Goal: Information Seeking & Learning: Learn about a topic

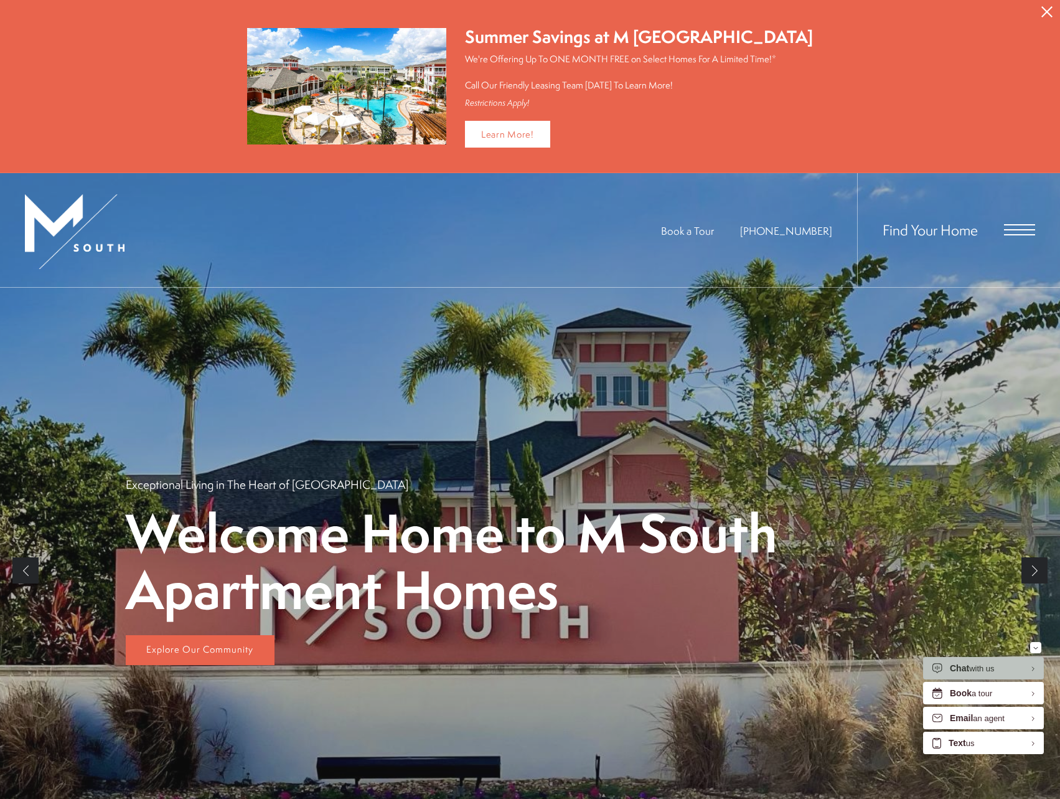
click at [1038, 229] on div "Book a Tour 813-570-8014 Find Your Home" at bounding box center [530, 230] width 1060 height 115
click at [1032, 230] on span "Open Menu" at bounding box center [1019, 229] width 31 height 11
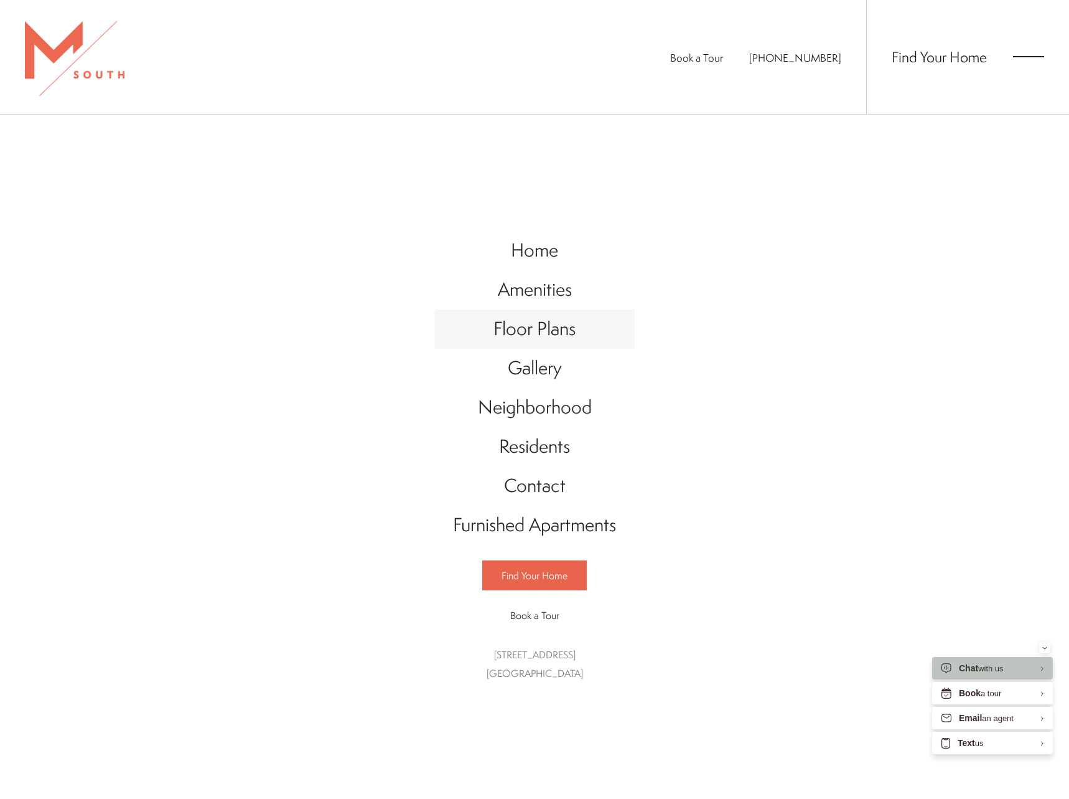
click at [563, 332] on span "Floor Plans" at bounding box center [535, 329] width 82 height 26
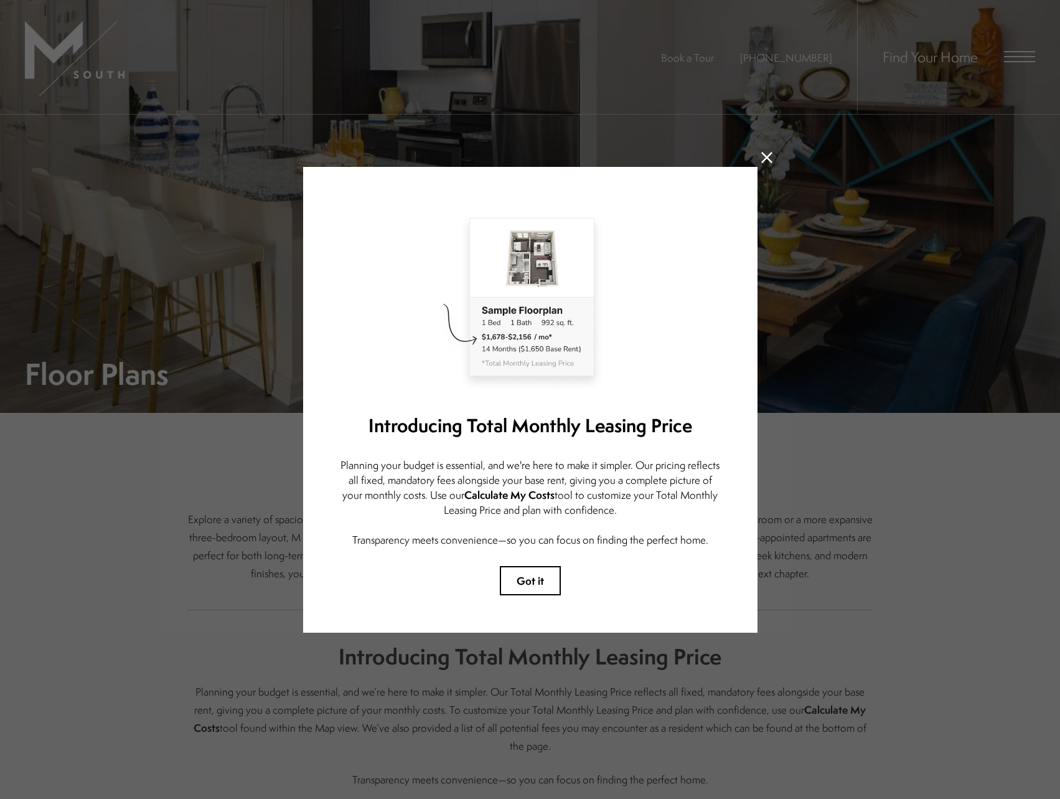
click at [764, 152] on icon at bounding box center [766, 157] width 11 height 11
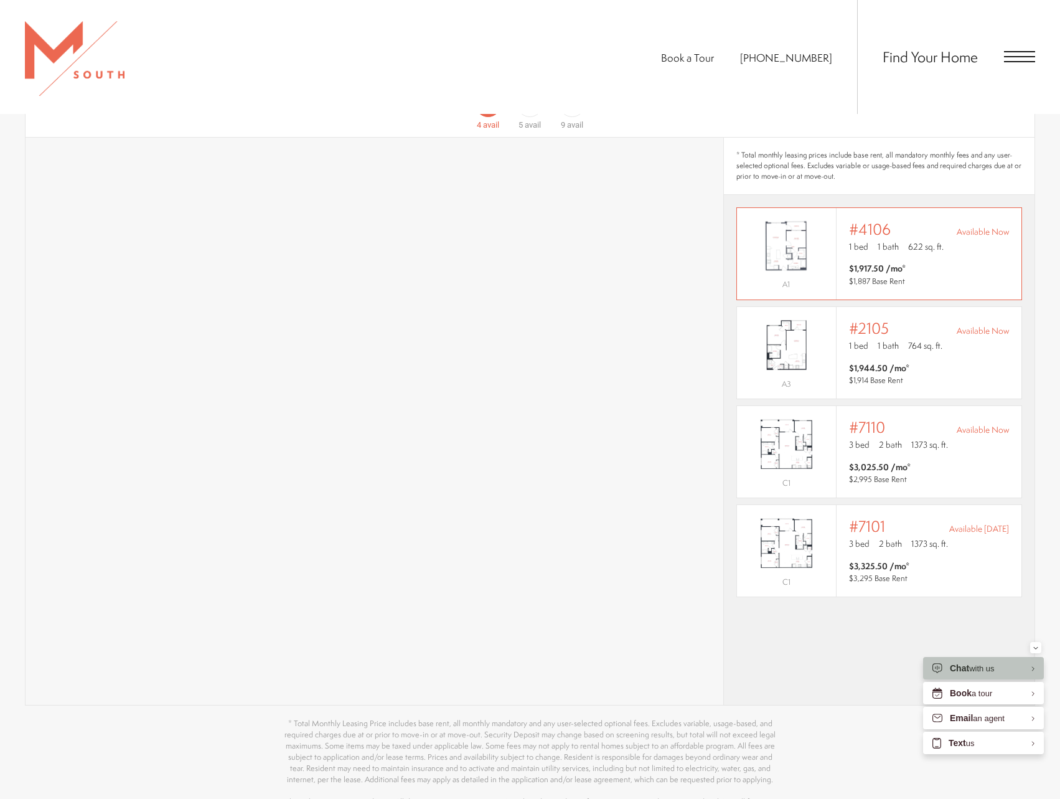
click at [778, 234] on img "View #4106" at bounding box center [786, 246] width 99 height 62
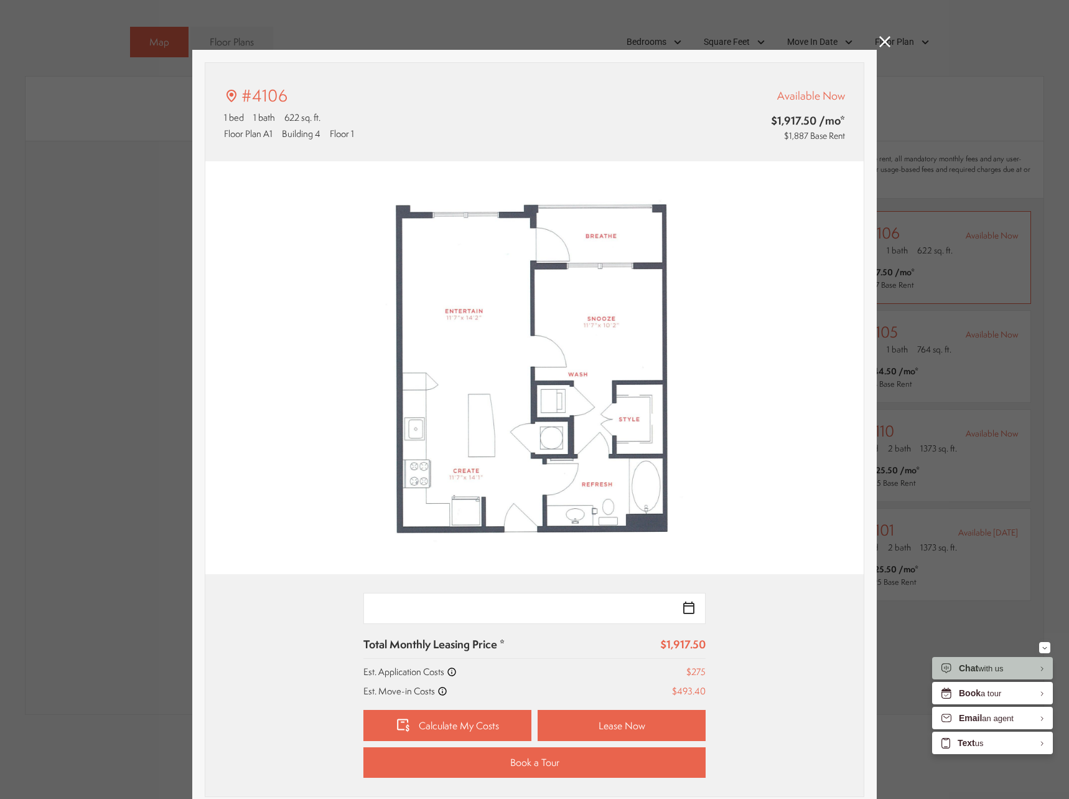
type input "**********"
click at [882, 41] on icon at bounding box center [885, 41] width 11 height 11
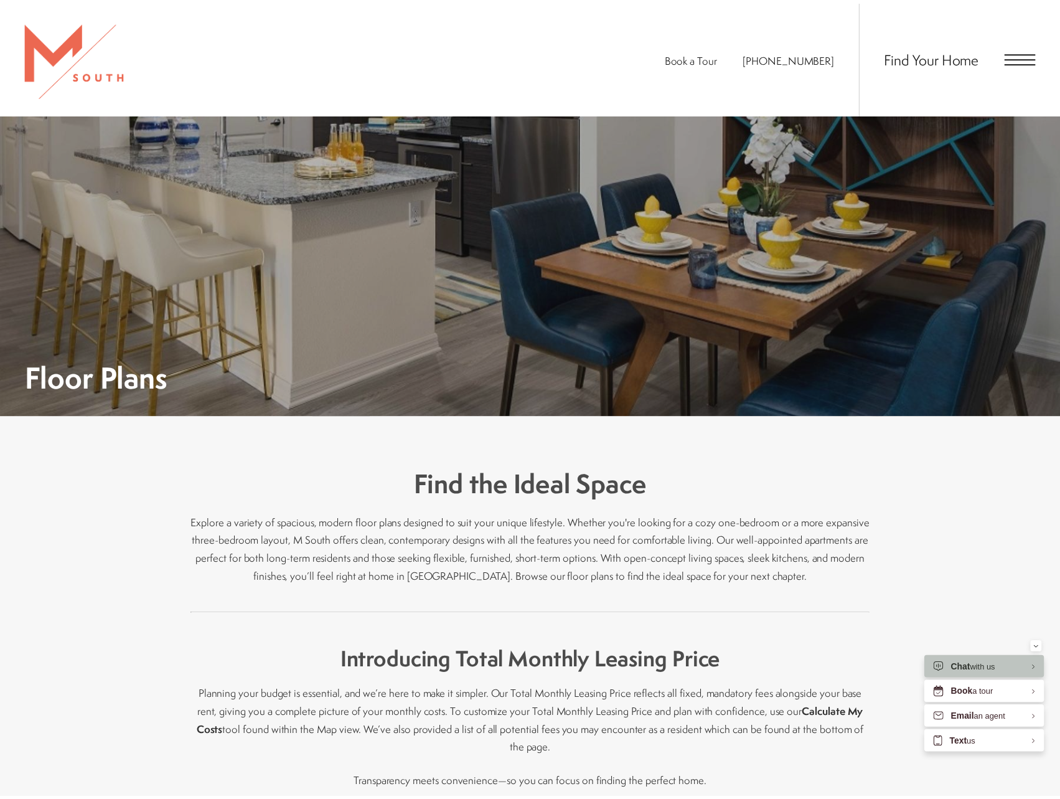
scroll to position [872, 0]
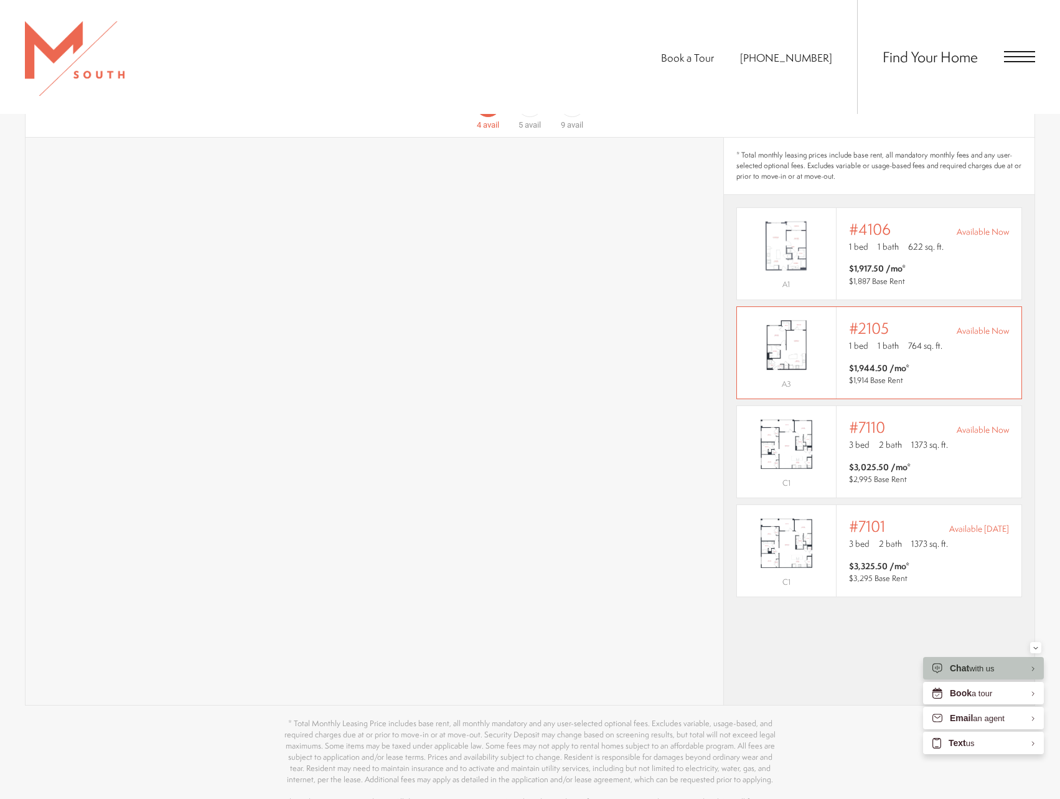
click at [877, 321] on div "Outside price filter range #2105 Available Now 1 bed 1 bath 764 sq. ft." at bounding box center [929, 336] width 160 height 35
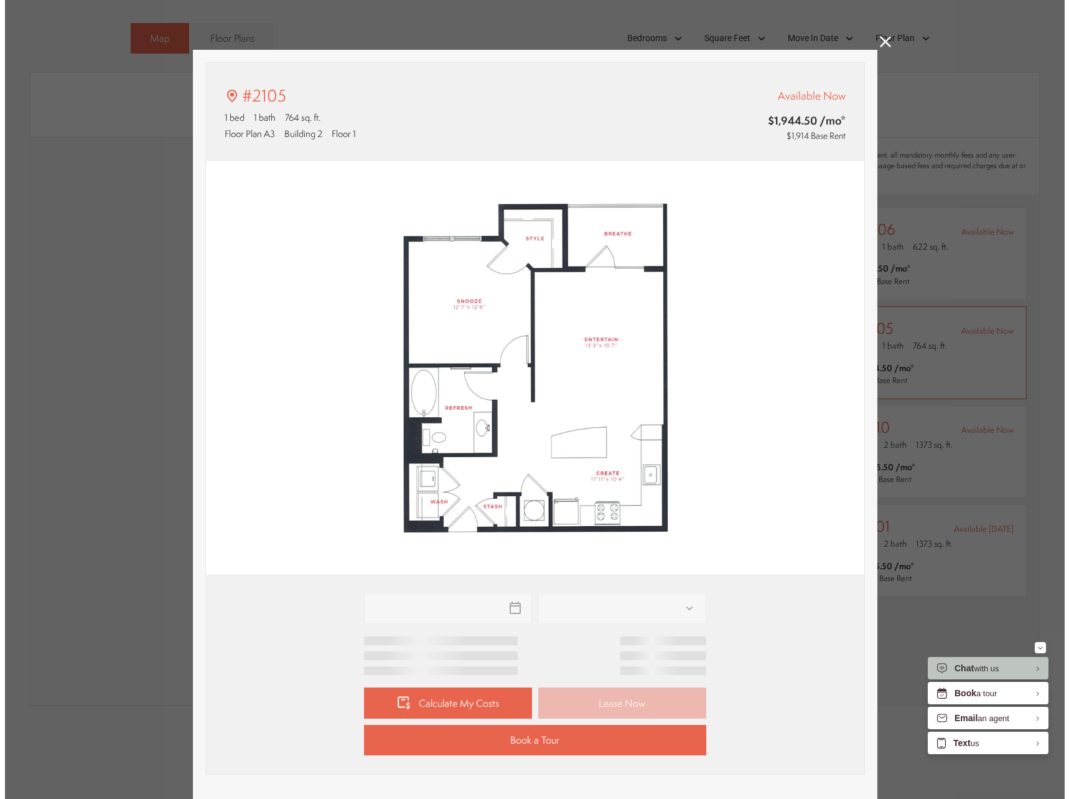
scroll to position [0, 0]
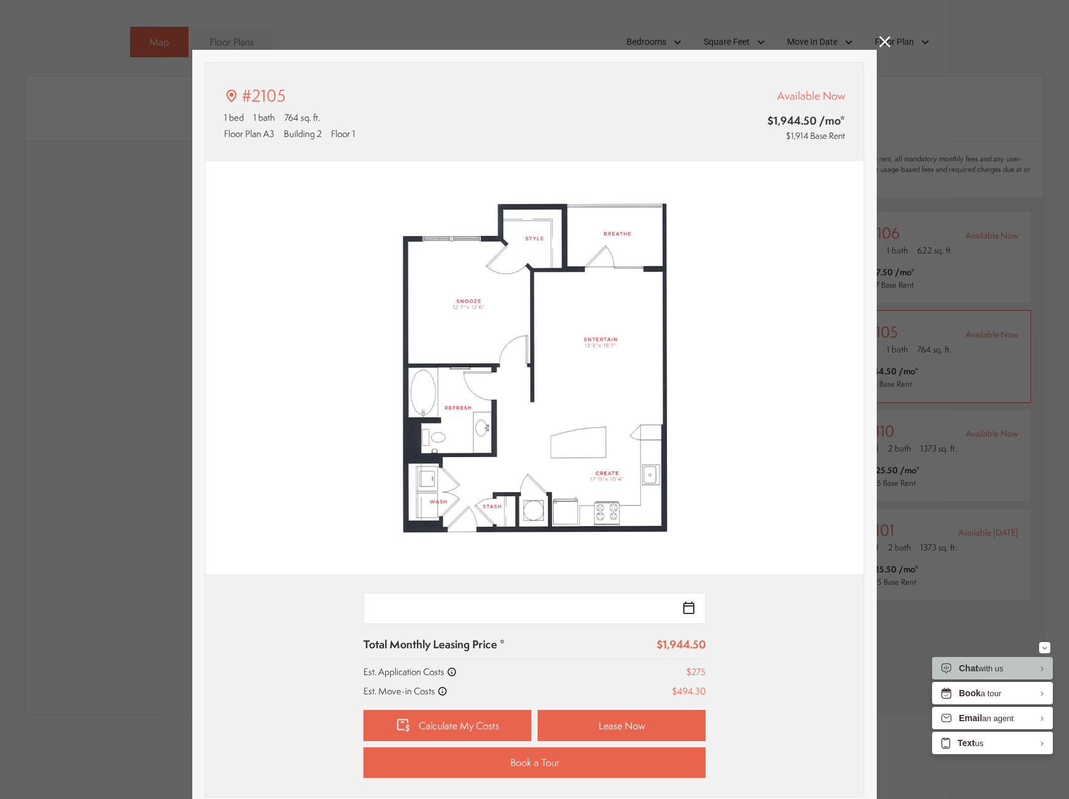
type input "**********"
click at [880, 42] on icon at bounding box center [885, 41] width 11 height 11
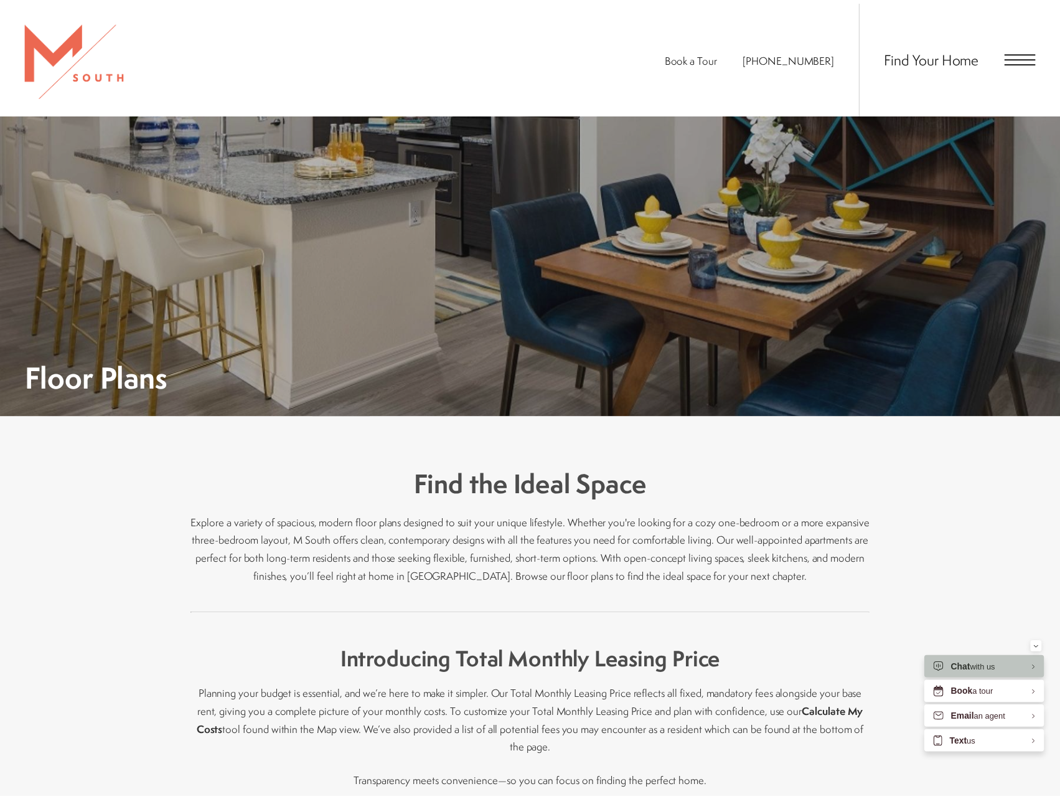
scroll to position [872, 0]
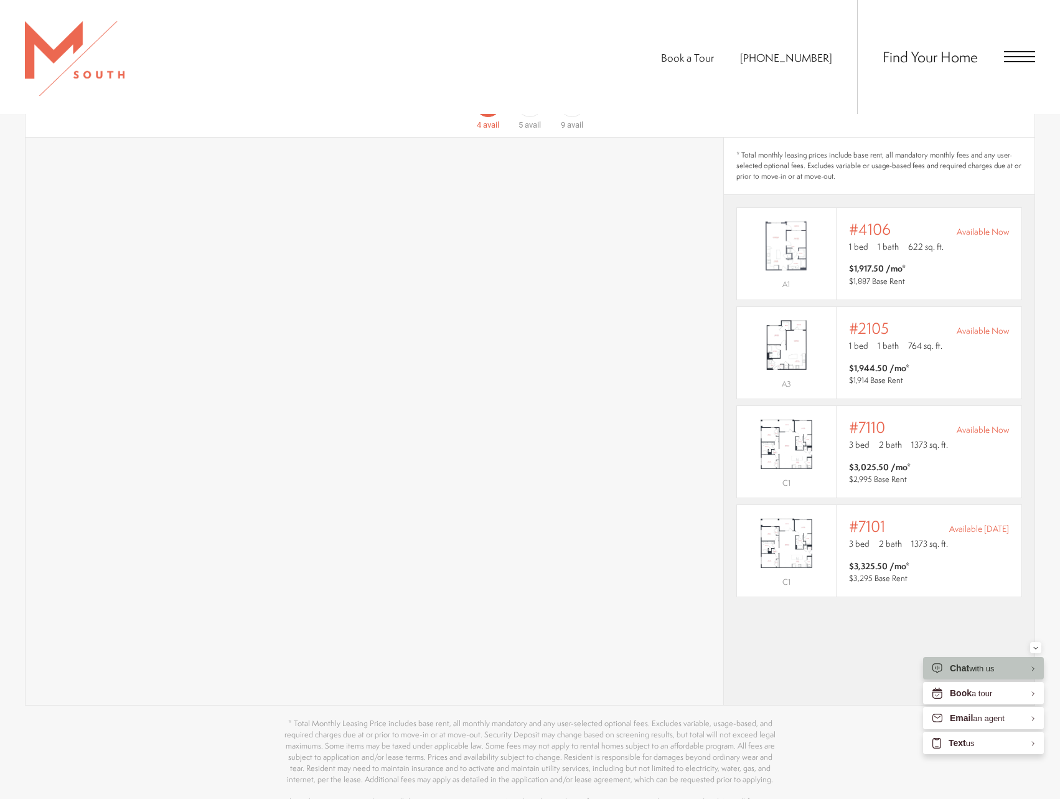
click at [499, 62] on div "Book a Tour 813-570-8014 Find Your Home" at bounding box center [530, 57] width 1060 height 114
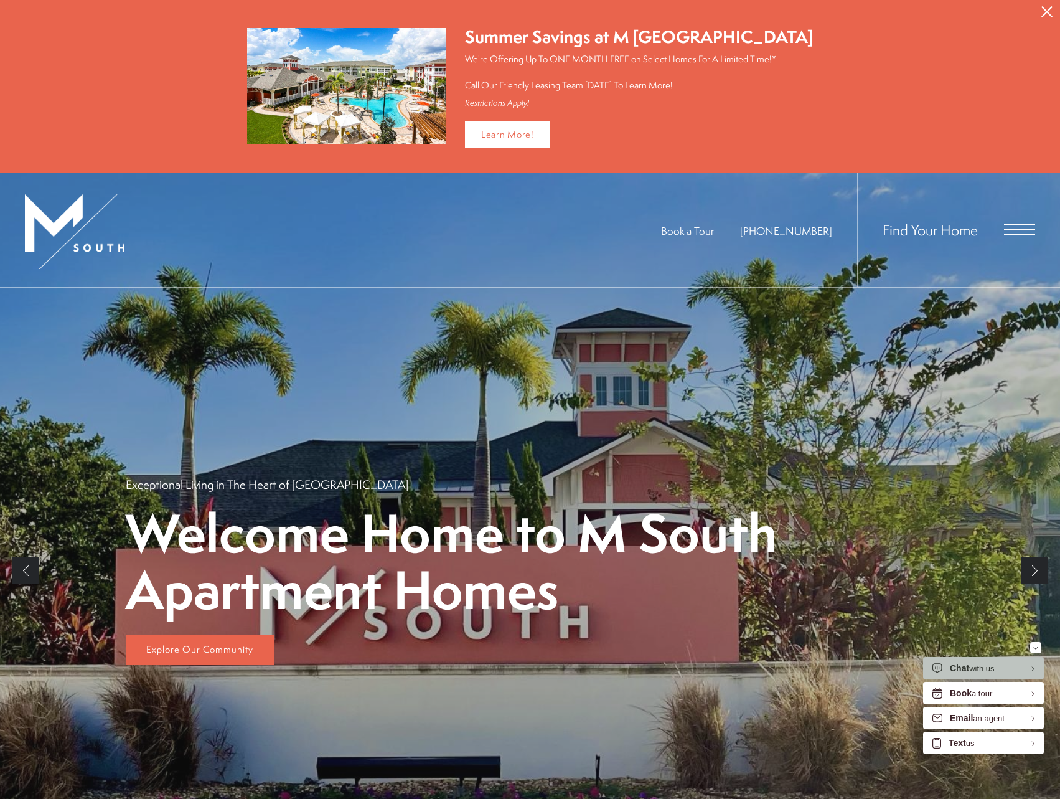
click at [1012, 225] on span "Open Menu" at bounding box center [1019, 229] width 31 height 11
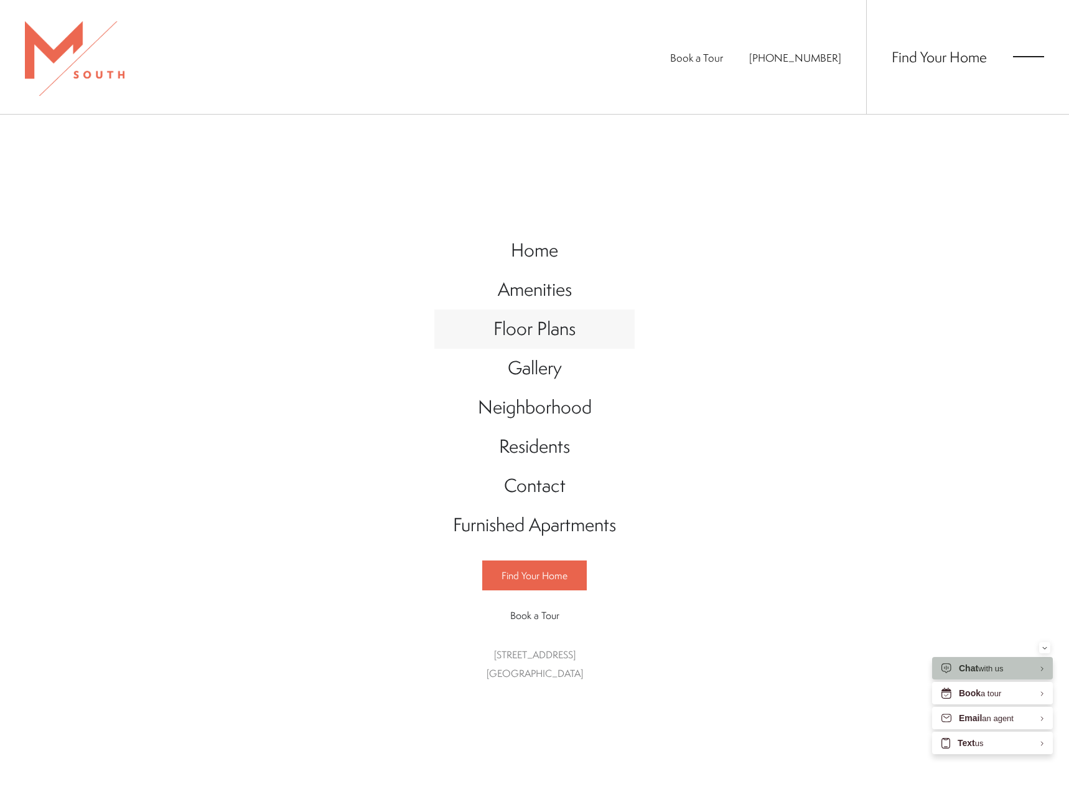
click at [562, 323] on span "Floor Plans" at bounding box center [535, 329] width 82 height 26
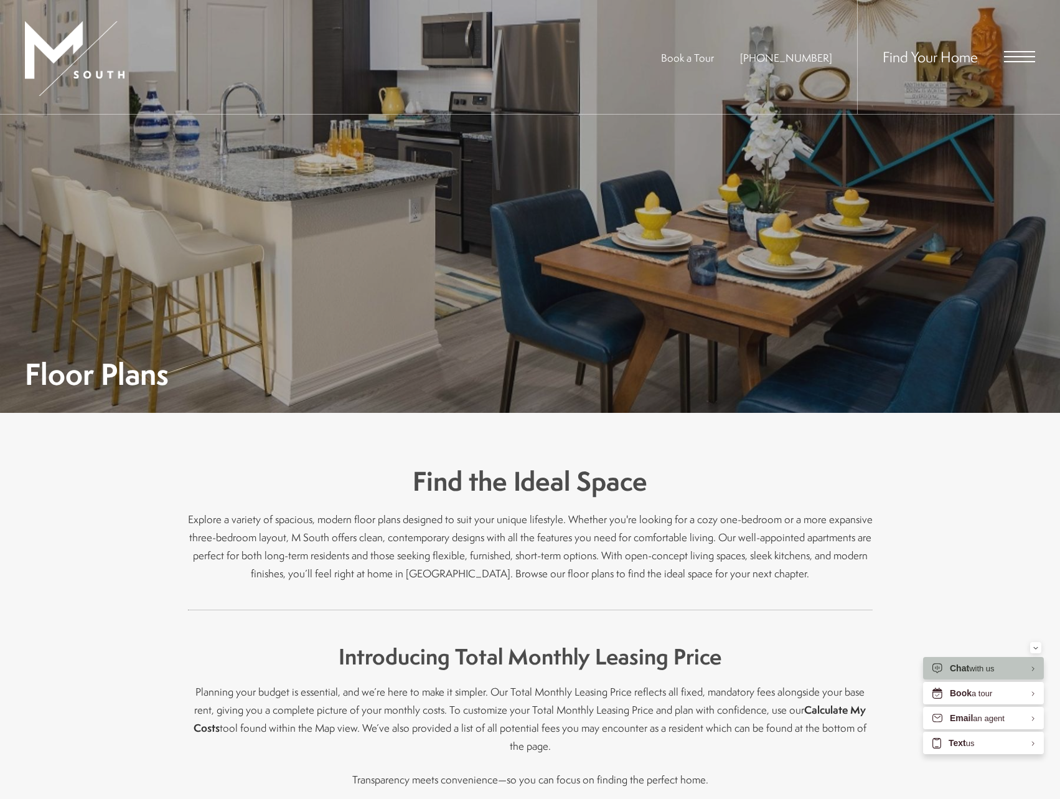
click at [1017, 61] on span "Open Menu" at bounding box center [1019, 61] width 31 height 1
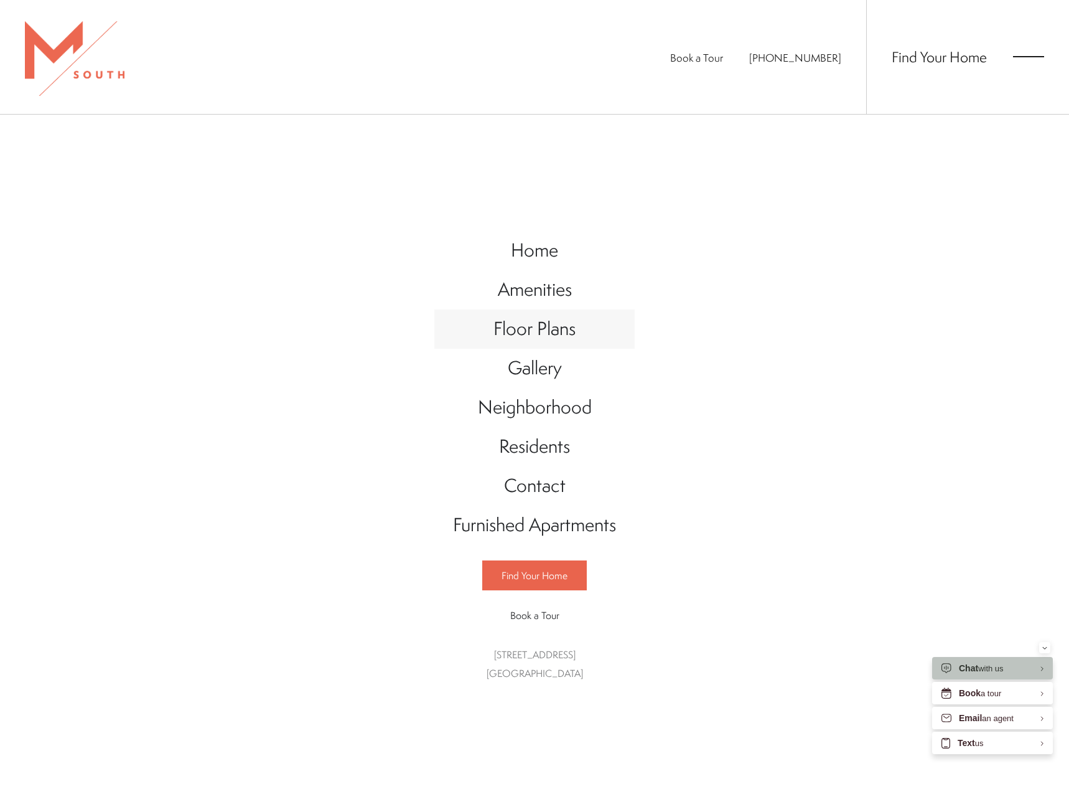
click at [529, 332] on span "Floor Plans" at bounding box center [535, 329] width 82 height 26
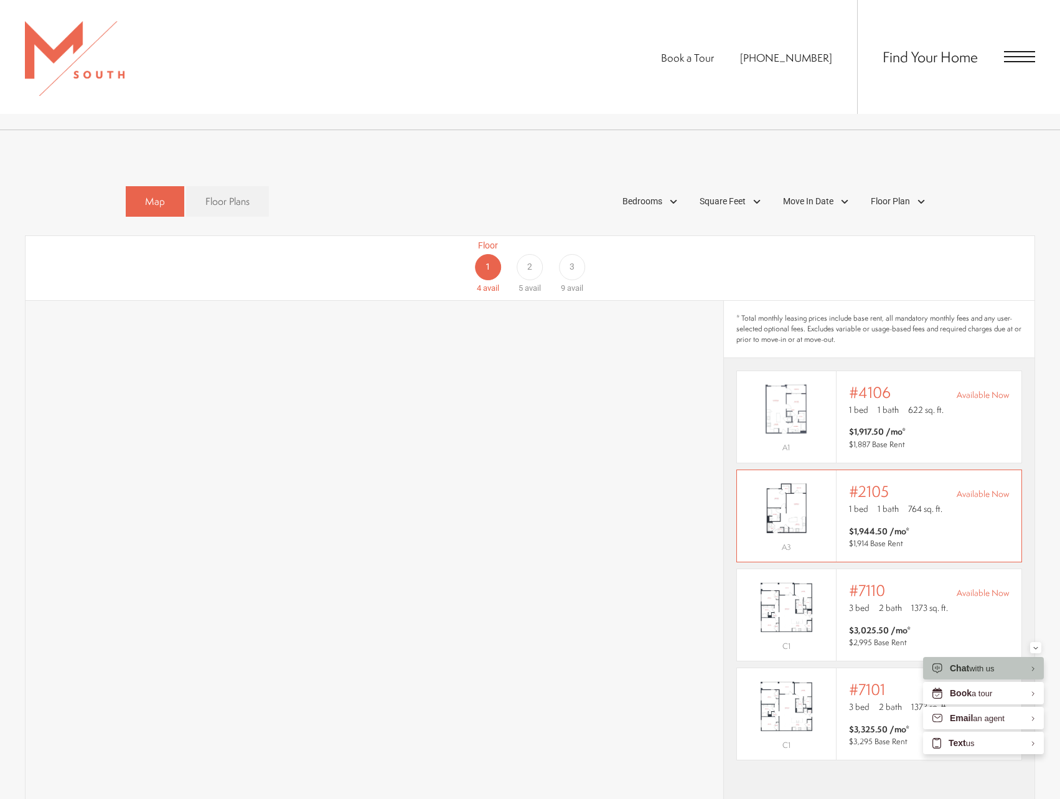
scroll to position [809, 0]
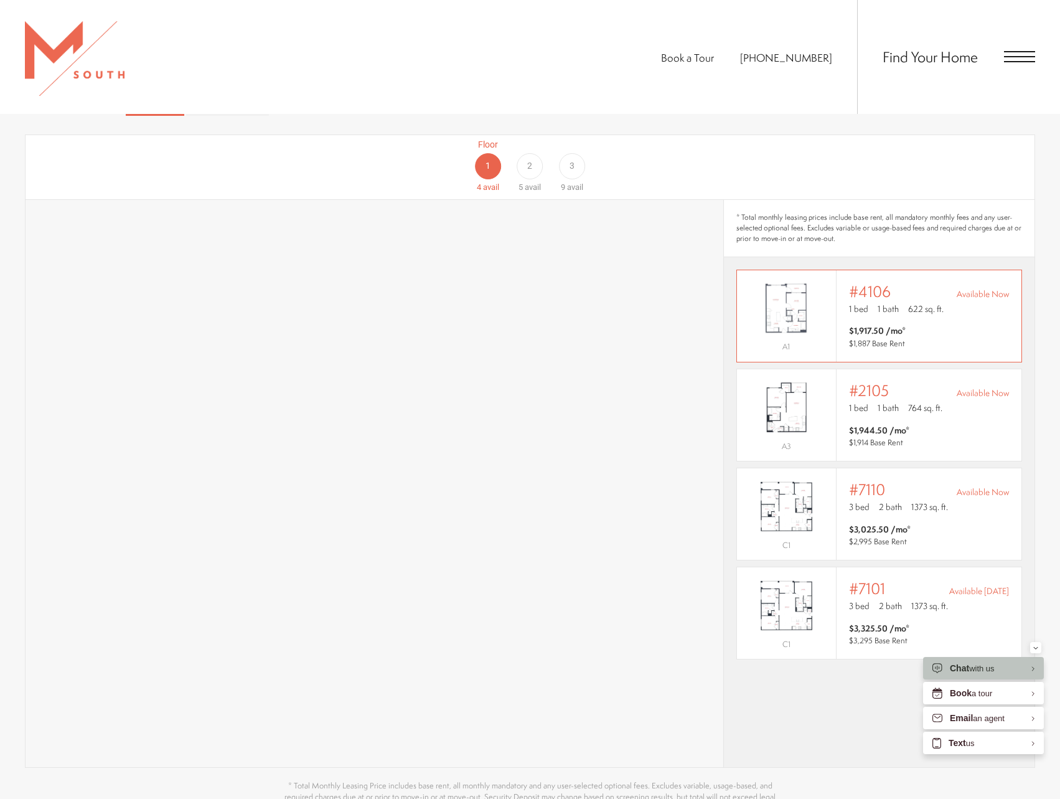
drag, startPoint x: 827, startPoint y: 322, endPoint x: 829, endPoint y: 316, distance: 6.3
click at [829, 316] on img "View #4106" at bounding box center [786, 308] width 99 height 62
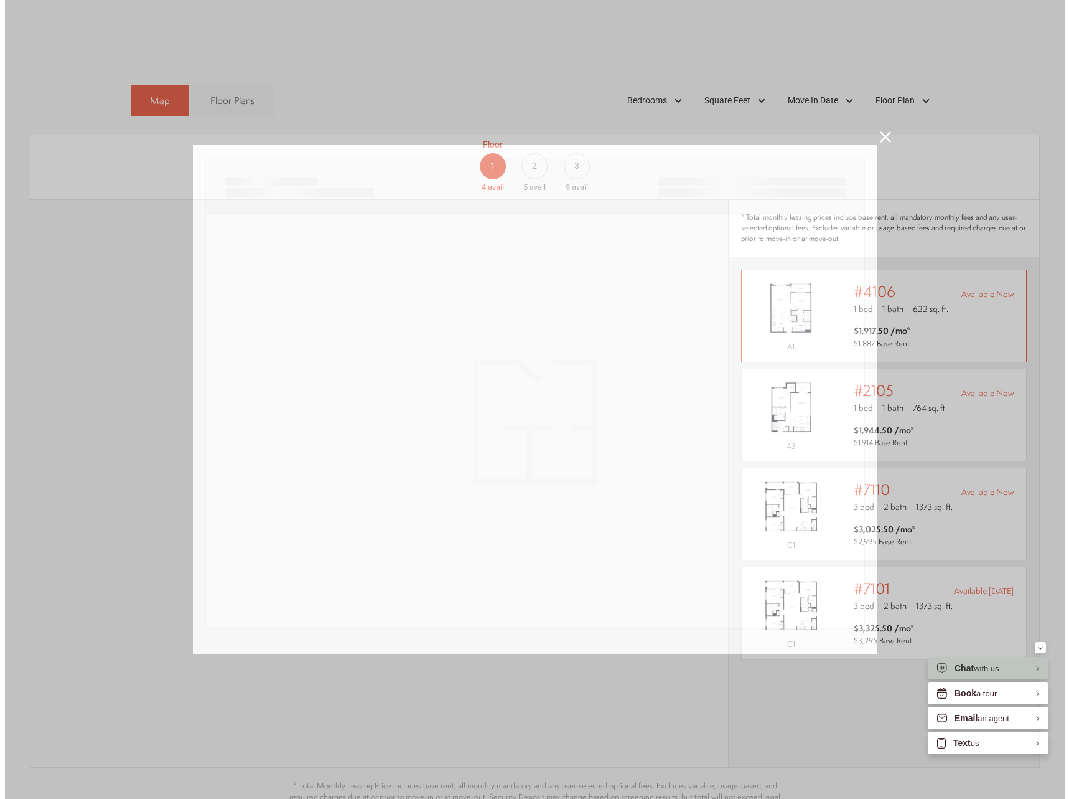
scroll to position [0, 0]
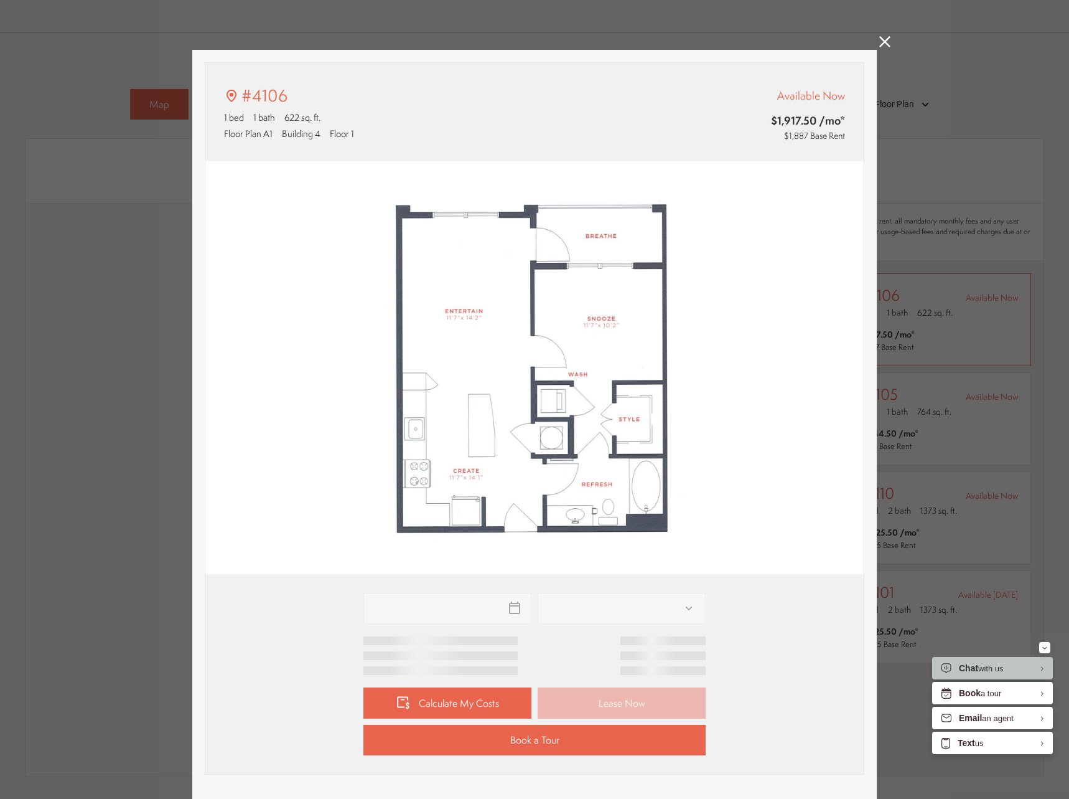
type input "**********"
